Goal: Information Seeking & Learning: Learn about a topic

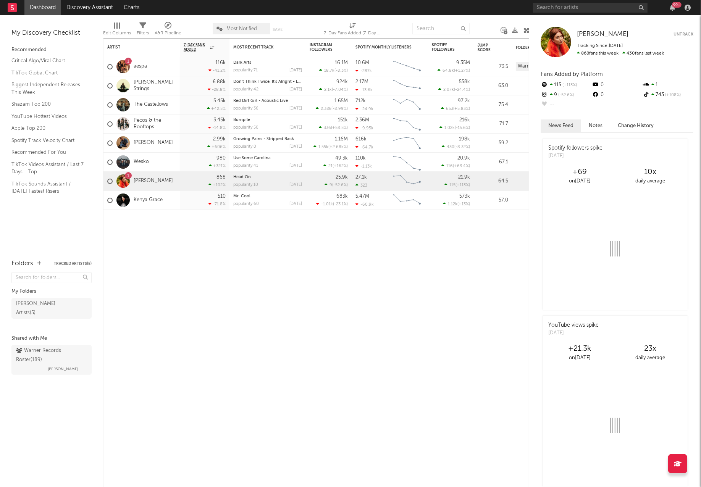
click at [581, 1] on div "99 +" at bounding box center [613, 7] width 160 height 15
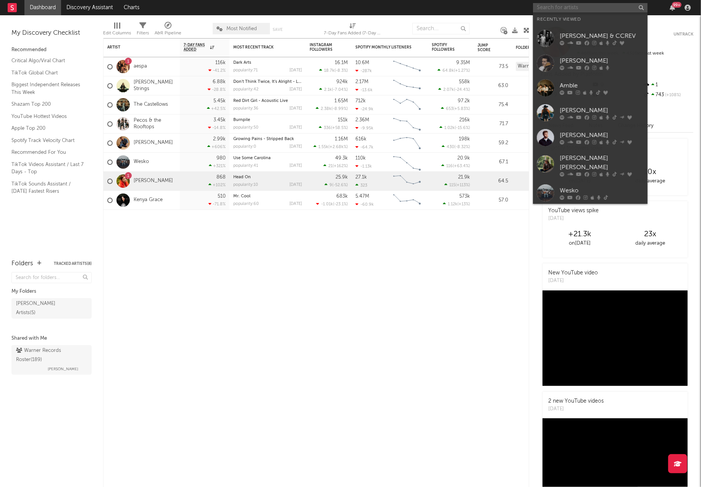
click at [584, 5] on input "text" at bounding box center [590, 8] width 115 height 10
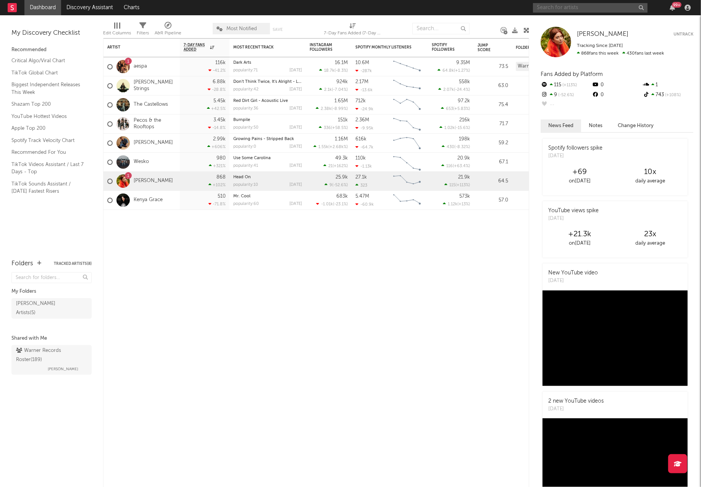
click at [585, 5] on input "text" at bounding box center [590, 8] width 115 height 10
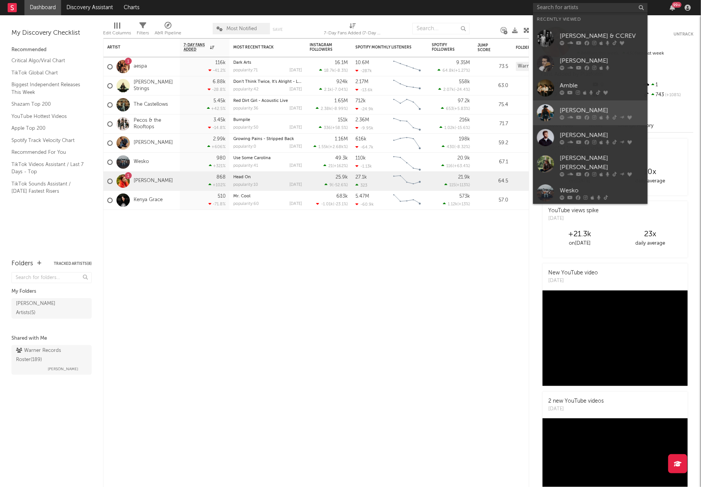
click at [595, 111] on div "[PERSON_NAME]" at bounding box center [602, 110] width 84 height 9
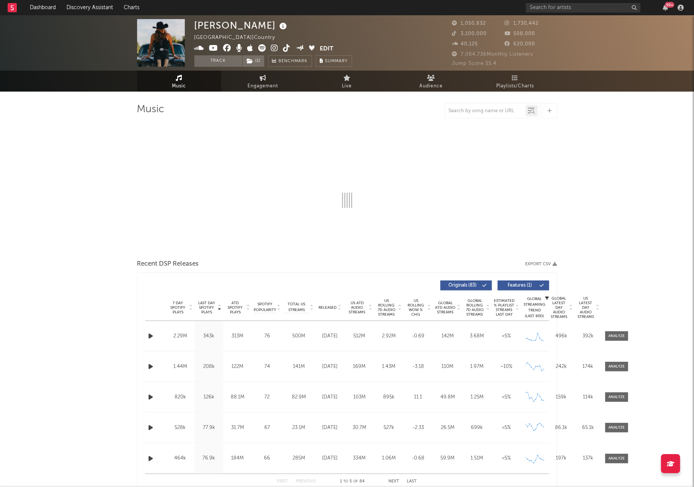
select select "6m"
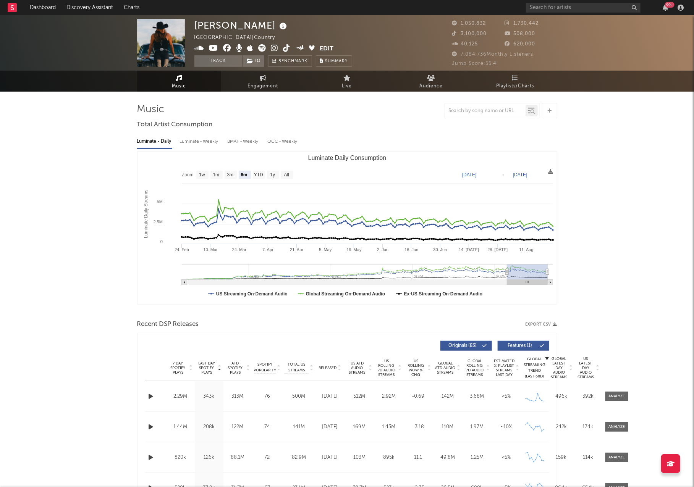
click at [465, 34] on span "3,100,000" at bounding box center [469, 33] width 35 height 5
click at [262, 82] on span "Engagement" at bounding box center [263, 86] width 31 height 9
select select "1w"
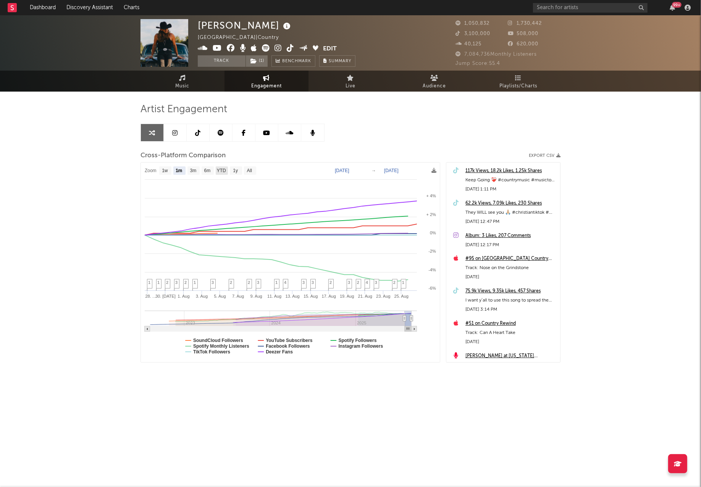
click at [222, 171] on text "YTD" at bounding box center [221, 170] width 9 height 5
select select "YTD"
type input "[DATE]"
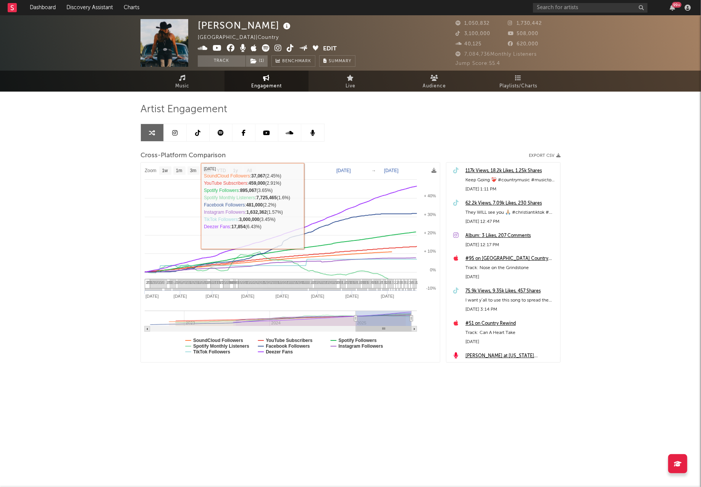
click at [209, 170] on text "6m" at bounding box center [207, 170] width 6 height 5
select select "6m"
type input "[DATE]"
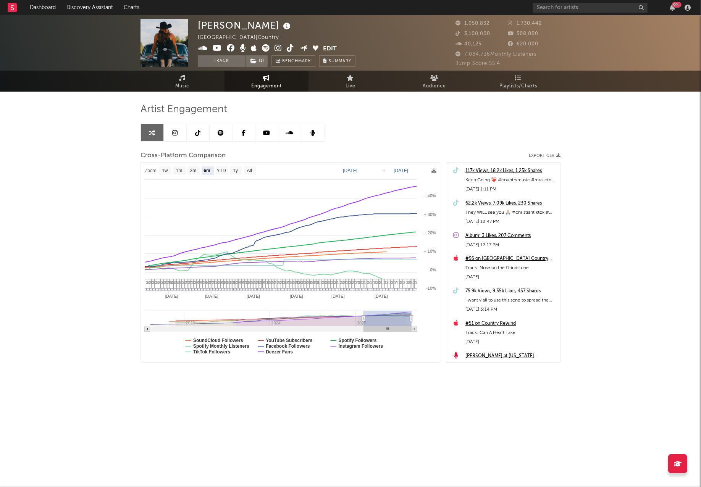
select select "6m"
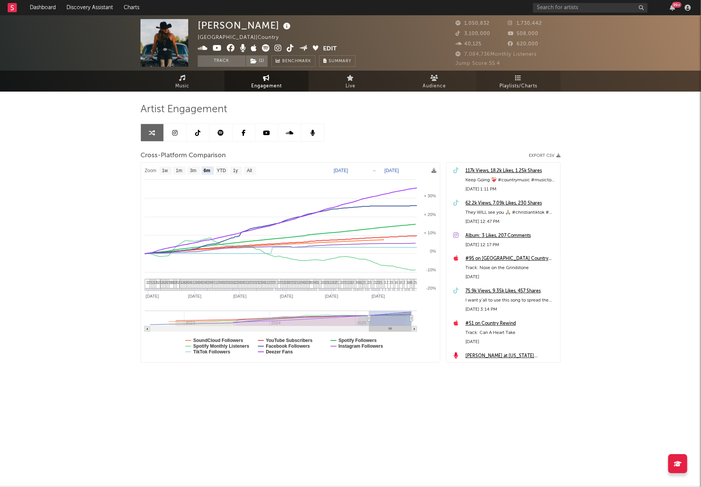
drag, startPoint x: 641, startPoint y: 141, endPoint x: 523, endPoint y: 89, distance: 128.3
click at [641, 141] on div "[PERSON_NAME] [GEOGRAPHIC_DATA] | Country Edit Track ( 1 ) Benchmark Summary 1,…" at bounding box center [350, 215] width 701 height 401
drag, startPoint x: 586, startPoint y: 118, endPoint x: 487, endPoint y: 4, distance: 150.6
click at [586, 118] on div "[PERSON_NAME] [GEOGRAPHIC_DATA] | Country Edit Track ( 1 ) Benchmark Summary 1,…" at bounding box center [350, 215] width 701 height 401
